Goal: Information Seeking & Learning: Learn about a topic

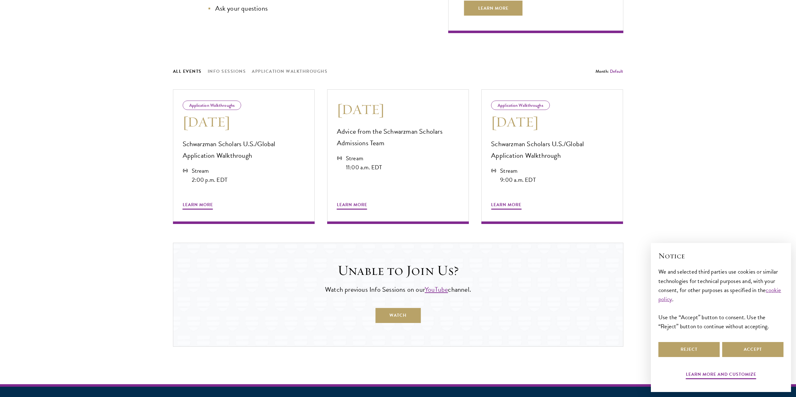
scroll to position [344, 0]
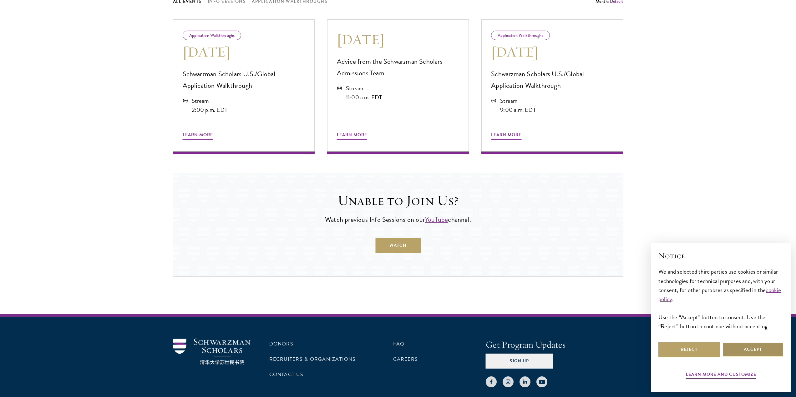
click at [751, 345] on button "Accept" at bounding box center [752, 349] width 61 height 15
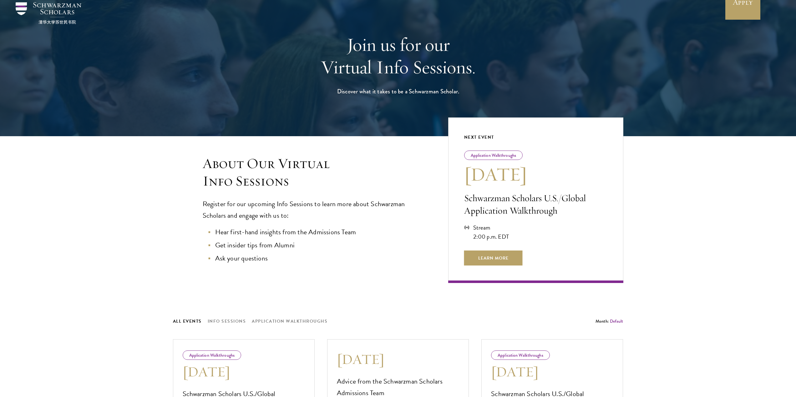
scroll to position [0, 0]
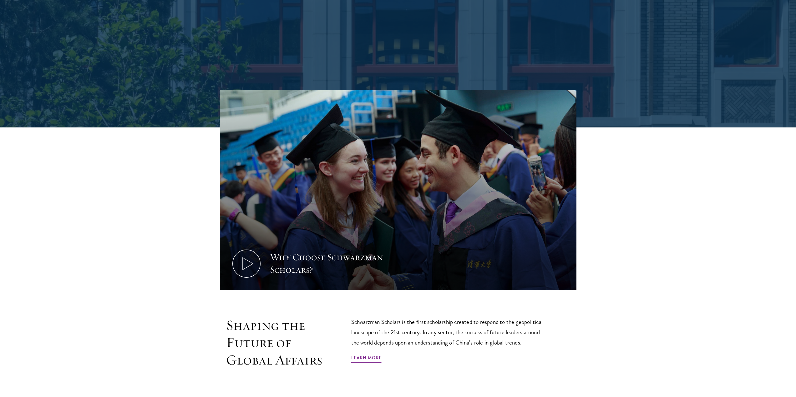
scroll to position [375, 0]
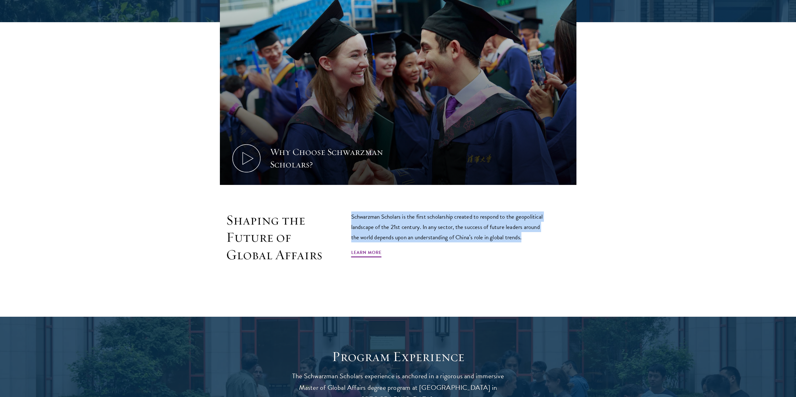
drag, startPoint x: 350, startPoint y: 216, endPoint x: 531, endPoint y: 240, distance: 181.9
click at [531, 240] on div "Shaping the Future of Global Affairs Schwarzman Scholars is the first scholarsh…" at bounding box center [398, 252] width 356 height 80
click at [360, 251] on link "Learn More" at bounding box center [366, 254] width 30 height 10
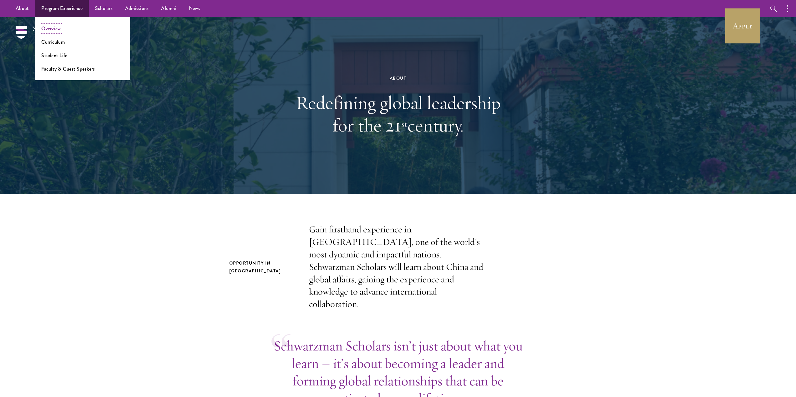
click at [52, 27] on link "Overview" at bounding box center [50, 28] width 19 height 7
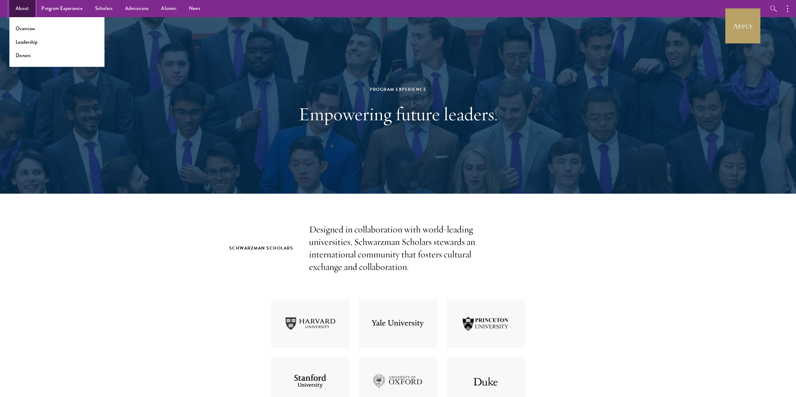
click at [22, 9] on link "About" at bounding box center [22, 8] width 26 height 17
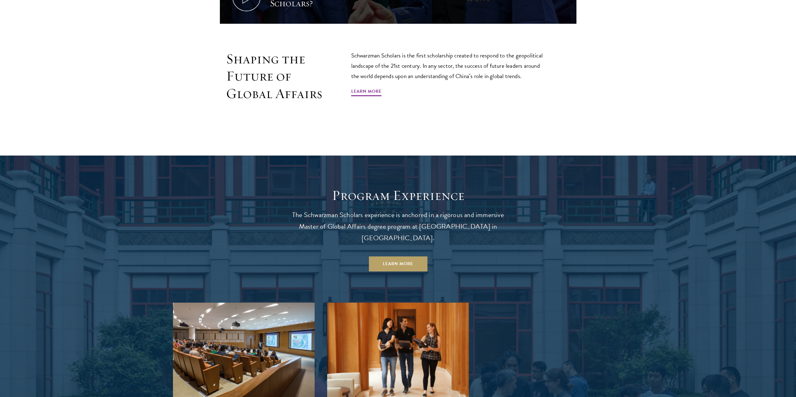
scroll to position [594, 0]
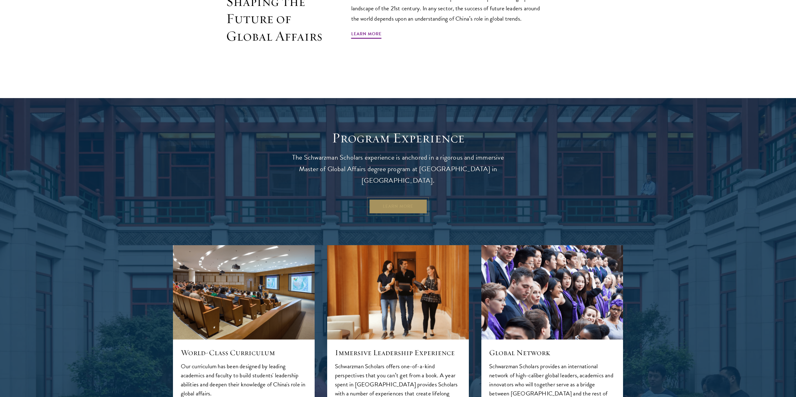
click at [392, 199] on link "Learn More" at bounding box center [398, 206] width 58 height 15
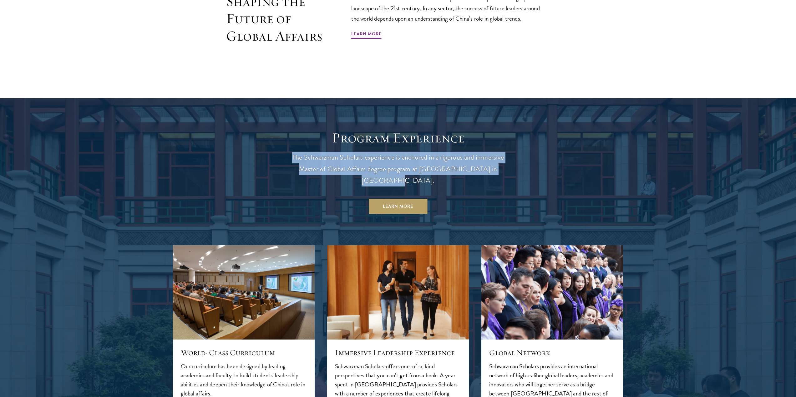
drag, startPoint x: 293, startPoint y: 157, endPoint x: 501, endPoint y: 166, distance: 208.1
click at [501, 166] on p "The Schwarzman Scholars experience is anchored in a rigorous and immersive Mast…" at bounding box center [397, 169] width 225 height 35
copy p "The Schwarzman Scholars experience is anchored in a rigorous and immersive Mast…"
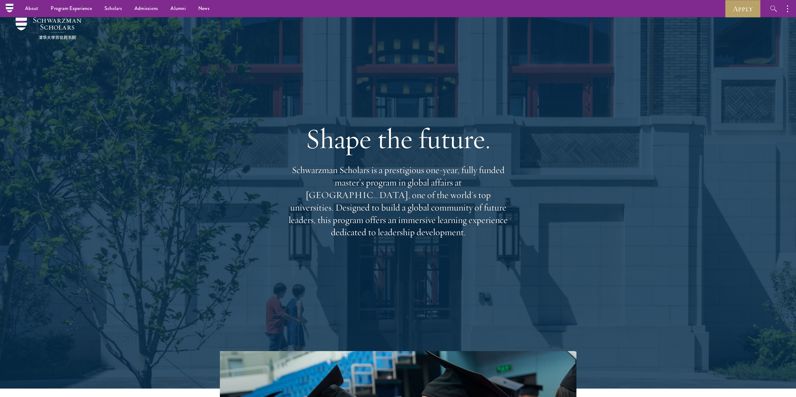
scroll to position [0, 0]
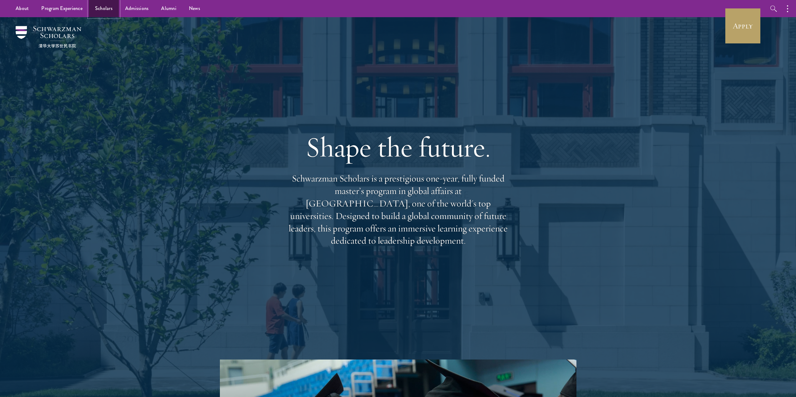
click at [106, 6] on link "Scholars" at bounding box center [104, 8] width 30 height 17
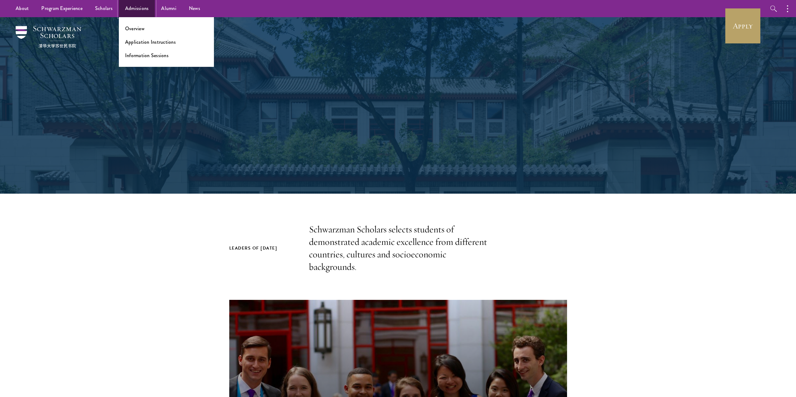
drag, startPoint x: 0, startPoint y: 0, endPoint x: 138, endPoint y: 7, distance: 138.1
click at [138, 7] on link "Admissions" at bounding box center [137, 8] width 36 height 17
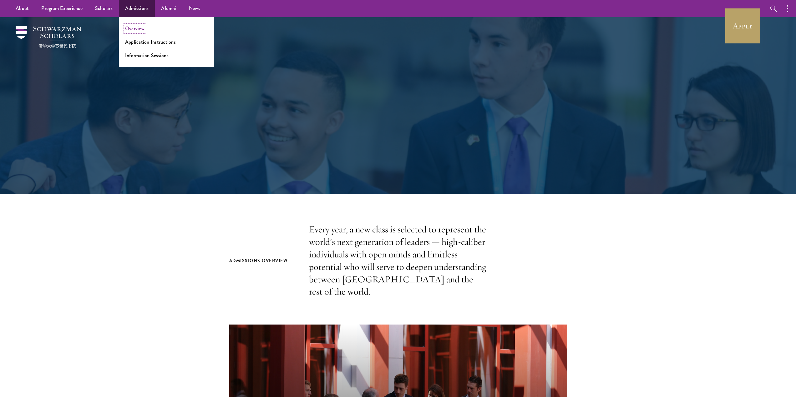
click at [134, 26] on link "Overview" at bounding box center [134, 28] width 19 height 7
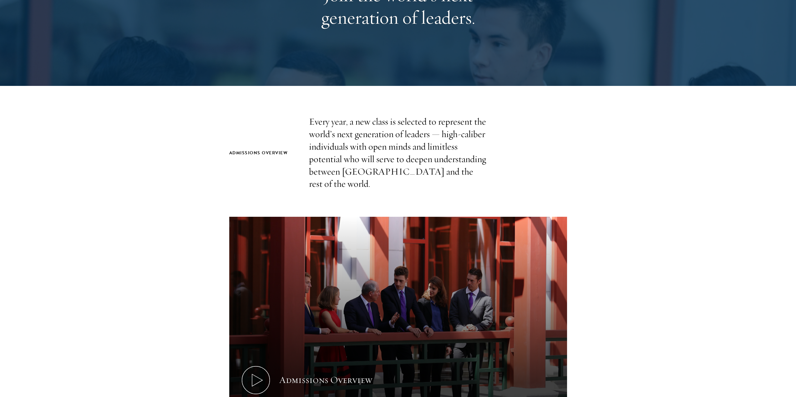
scroll to position [125, 0]
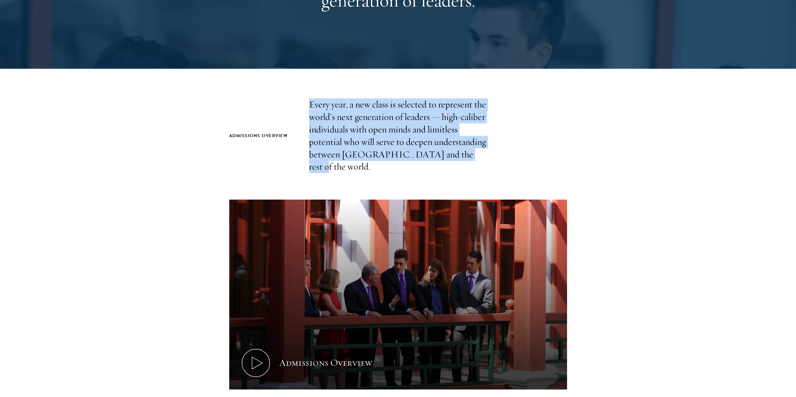
drag, startPoint x: 311, startPoint y: 104, endPoint x: 462, endPoint y: 155, distance: 160.2
click at [462, 155] on p "Every year, a new class is selected to represent the world’s next generation of…" at bounding box center [398, 135] width 178 height 75
copy p "Every year, a new class is selected to represent the world’s next generation of…"
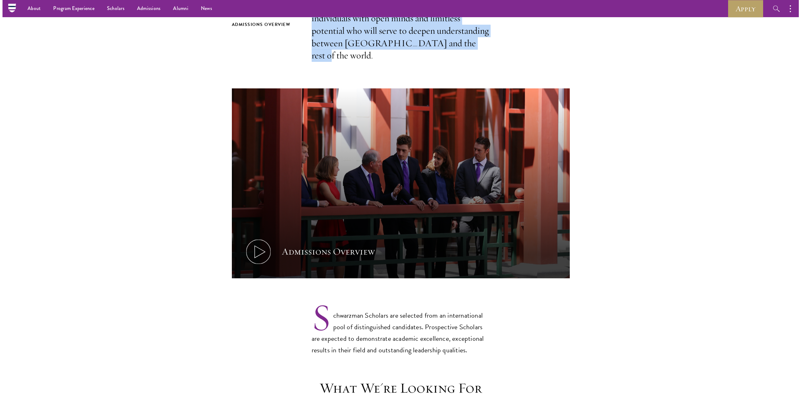
scroll to position [188, 0]
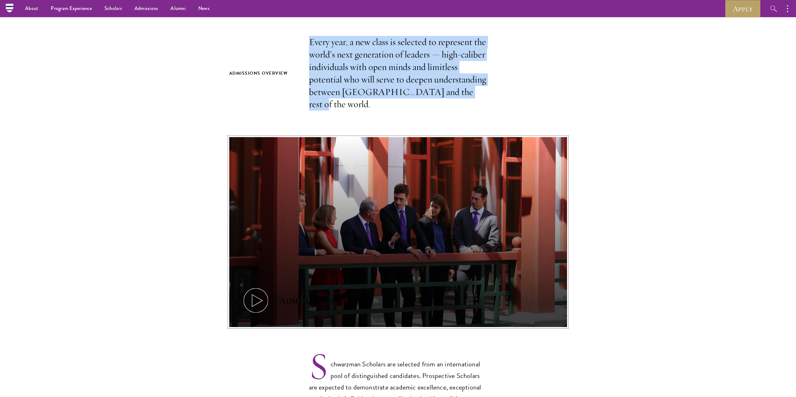
click at [318, 295] on div "Admissions Overview" at bounding box center [325, 301] width 93 height 13
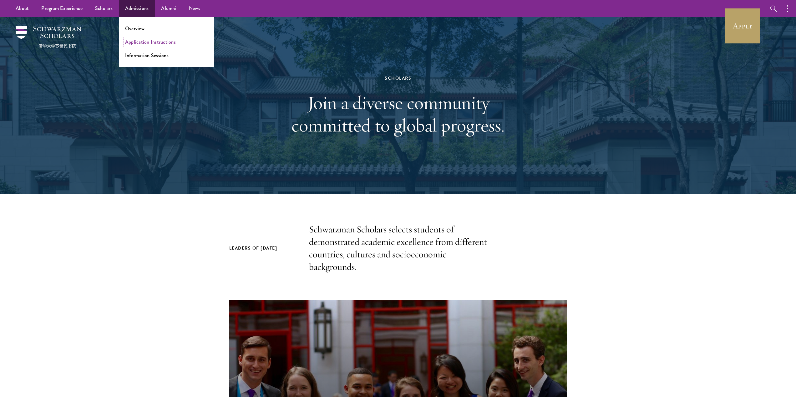
click at [136, 42] on link "Application Instructions" at bounding box center [150, 41] width 51 height 7
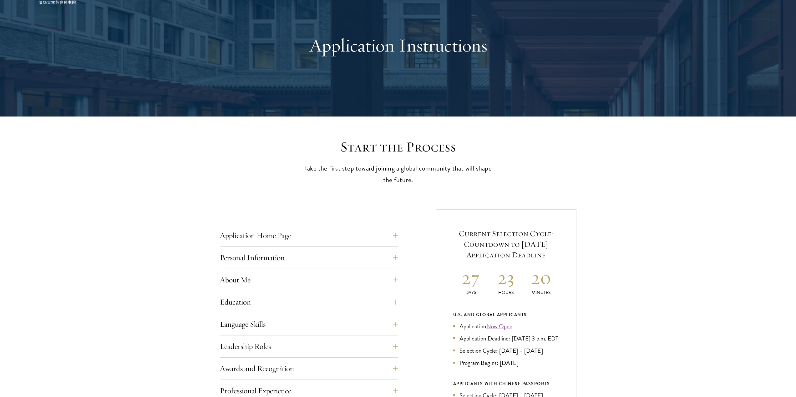
scroll to position [63, 0]
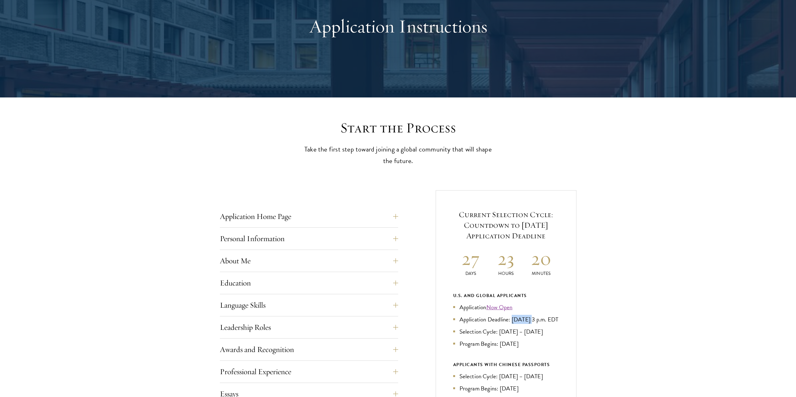
drag, startPoint x: 513, startPoint y: 321, endPoint x: 528, endPoint y: 321, distance: 15.9
click at [528, 321] on li "Application Deadline: [DATE] 3 p.m. EDT" at bounding box center [506, 319] width 106 height 9
copy li "[DATE]"
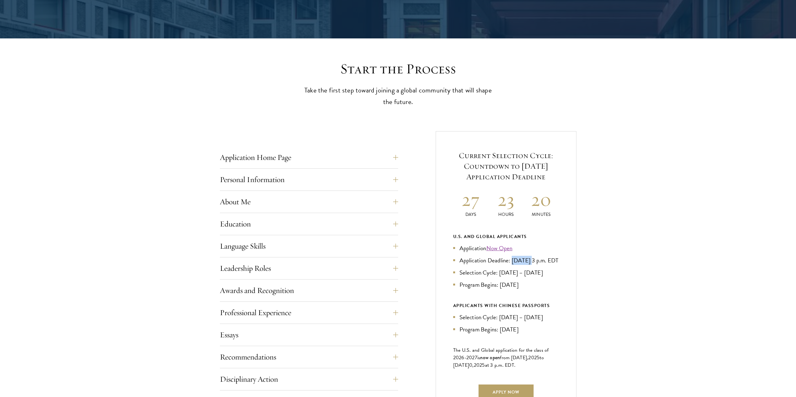
scroll to position [125, 0]
